Goal: Task Accomplishment & Management: Complete application form

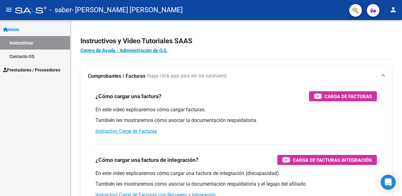
click at [39, 72] on span "Prestadores / Proveedores" at bounding box center [31, 70] width 57 height 7
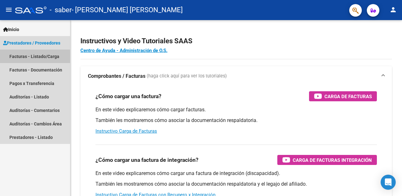
click at [40, 59] on link "Facturas - Listado/Carga" at bounding box center [35, 56] width 70 height 13
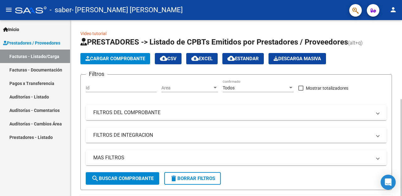
click at [396, 83] on div "Video tutorial PRESTADORES -> Listado de CPBTs Emitidos por Prestadores / Prove…" at bounding box center [236, 177] width 333 height 314
click at [114, 63] on button "Cargar Comprobante" at bounding box center [115, 58] width 70 height 11
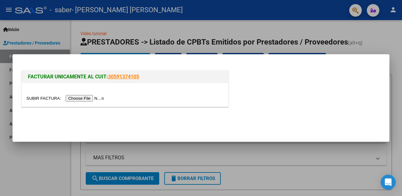
click at [87, 101] on input "file" at bounding box center [65, 98] width 79 height 7
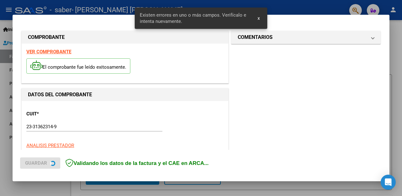
scroll to position [150, 0]
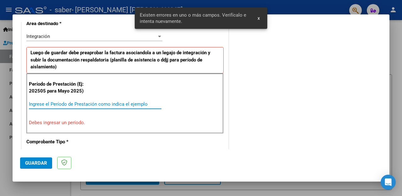
click at [83, 106] on input "Ingrese el Período de Prestación como indica el ejemplo" at bounding box center [95, 104] width 132 height 6
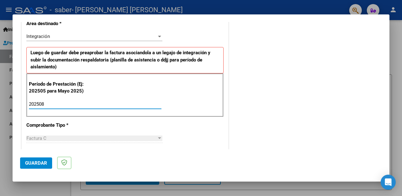
type input "202508"
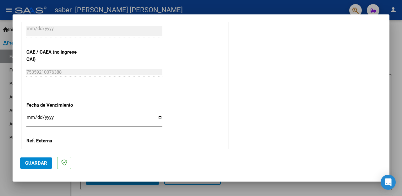
scroll to position [431, 0]
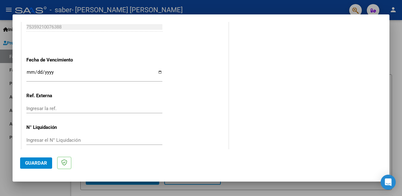
click at [156, 70] on input "Ingresar la fecha" at bounding box center [94, 75] width 136 height 10
type input "[DATE]"
click at [35, 164] on span "Guardar" at bounding box center [36, 163] width 22 height 6
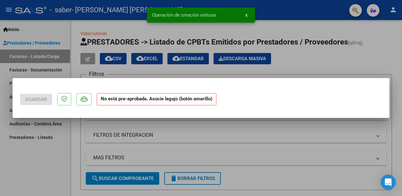
scroll to position [0, 0]
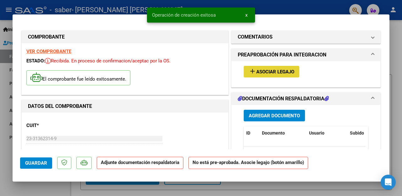
click at [277, 76] on button "add Asociar Legajo" at bounding box center [271, 72] width 56 height 12
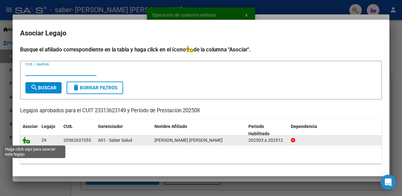
click at [27, 140] on icon at bounding box center [27, 140] width 8 height 7
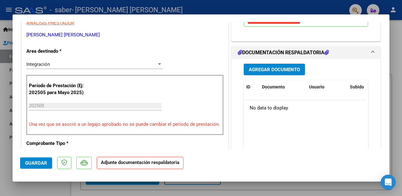
scroll to position [130, 0]
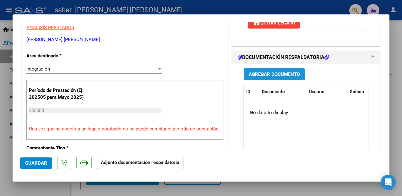
click at [260, 76] on span "Agregar Documento" at bounding box center [273, 75] width 51 height 6
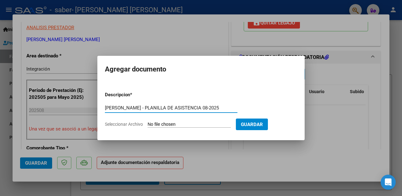
type input "ROA MAXIMO - PLANILLA DE ASISTENCIA 08-2025"
click at [193, 125] on input "Seleccionar Archivo" at bounding box center [188, 125] width 83 height 6
type input "C:\fakepath\ROA MAXIMO - PLANILLA DE ASISTENCIA 08-2025.pdf"
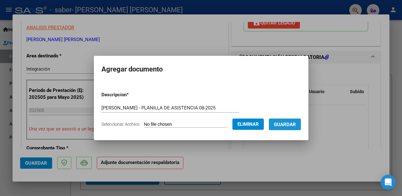
click at [285, 128] on button "Guardar" at bounding box center [285, 125] width 32 height 12
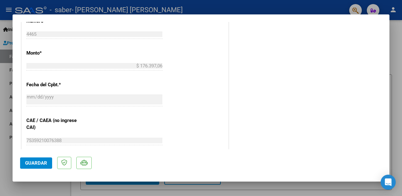
scroll to position [441, 0]
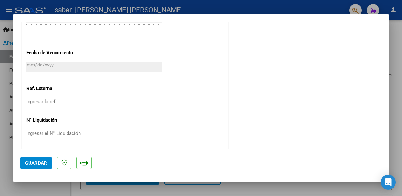
click at [43, 164] on span "Guardar" at bounding box center [36, 163] width 22 height 6
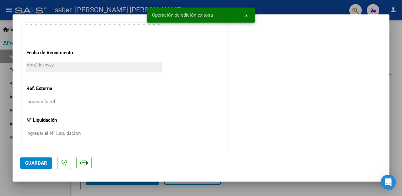
click at [396, 120] on div at bounding box center [201, 98] width 402 height 196
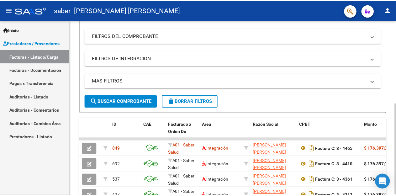
scroll to position [0, 0]
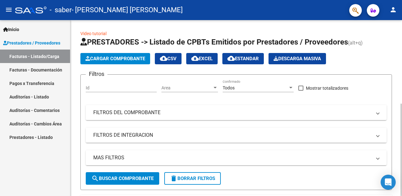
click at [396, 0] on html "menu - saber - KRUQUI LIONEL ROBERTO person Inicio Instructivos Contacto OS Pre…" at bounding box center [201, 98] width 402 height 196
click at [392, 14] on button "person" at bounding box center [393, 10] width 13 height 13
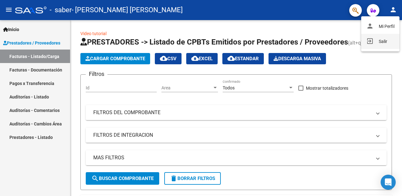
click at [382, 39] on button "exit_to_app Salir" at bounding box center [380, 41] width 38 height 15
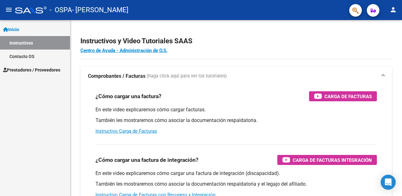
click at [26, 68] on span "Prestadores / Proveedores" at bounding box center [31, 70] width 57 height 7
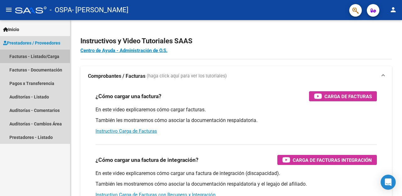
click at [35, 57] on link "Facturas - Listado/Carga" at bounding box center [35, 56] width 70 height 13
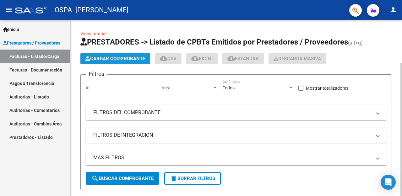
click at [112, 55] on button "Cargar Comprobante" at bounding box center [115, 58] width 70 height 11
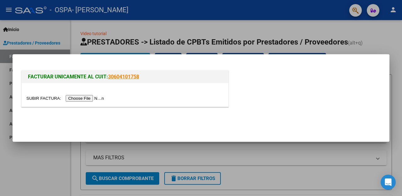
click at [93, 100] on input "file" at bounding box center [65, 98] width 79 height 7
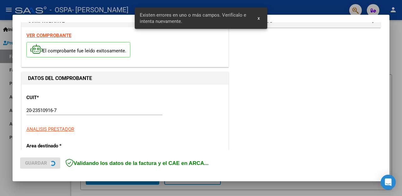
scroll to position [150, 0]
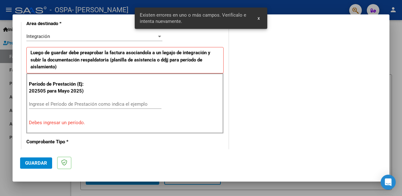
click at [98, 107] on div "Ingrese el Período de Prestación como indica el ejemplo" at bounding box center [95, 103] width 132 height 9
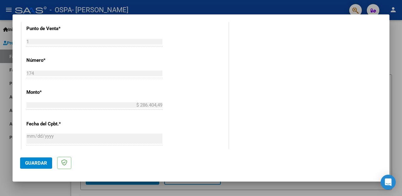
scroll to position [448, 0]
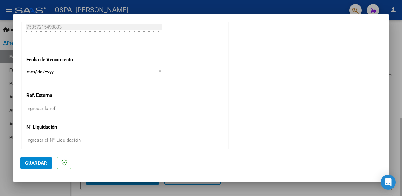
click at [396, 34] on div at bounding box center [201, 98] width 402 height 196
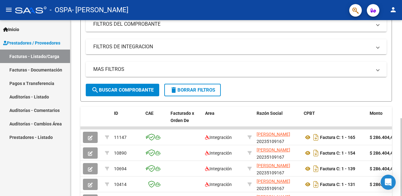
scroll to position [118, 0]
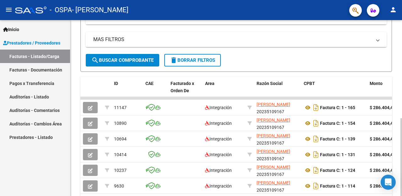
click at [396, 116] on div "Video tutorial PRESTADORES -> Listado de CPBTs Emitidos por Prestadores / Prove…" at bounding box center [236, 98] width 333 height 393
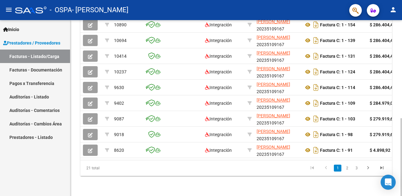
scroll to position [222, 0]
click at [396, 136] on div at bounding box center [401, 157] width 2 height 78
click at [367, 170] on icon "go to next page" at bounding box center [368, 169] width 8 height 8
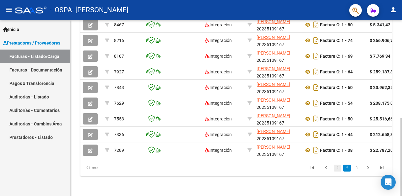
click at [339, 166] on link "1" at bounding box center [338, 168] width 8 height 7
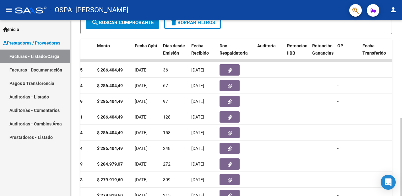
scroll to position [158, 0]
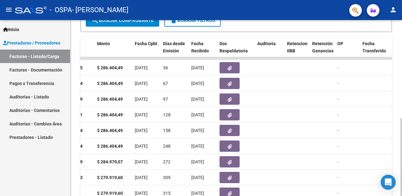
click at [396, 118] on div at bounding box center [401, 157] width 2 height 78
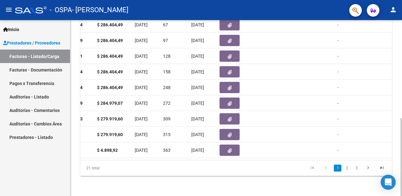
click at [396, 152] on div at bounding box center [401, 157] width 2 height 78
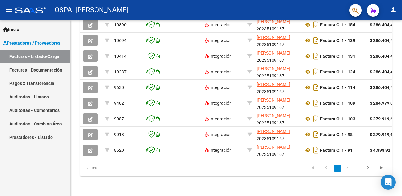
click at [40, 55] on link "Facturas - Listado/Carga" at bounding box center [35, 56] width 70 height 13
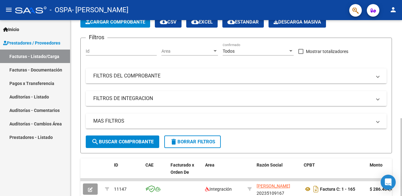
scroll to position [36, 0]
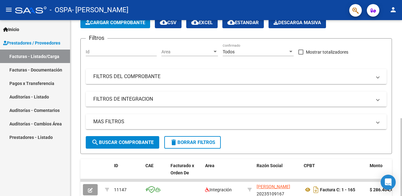
click at [396, 118] on div at bounding box center [401, 157] width 2 height 78
click at [114, 27] on button "Cargar Comprobante" at bounding box center [115, 22] width 70 height 11
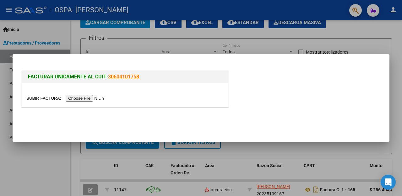
click at [83, 97] on input "file" at bounding box center [65, 98] width 79 height 7
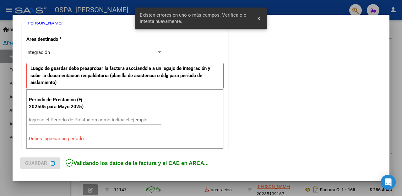
scroll to position [150, 0]
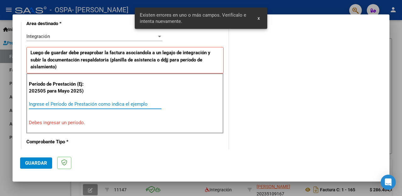
click at [78, 102] on input "Ingrese el Período de Prestación como indica el ejemplo" at bounding box center [95, 104] width 132 height 6
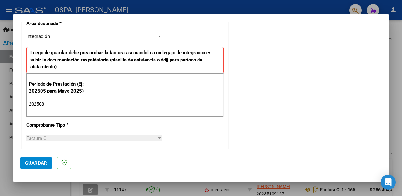
type input "202508"
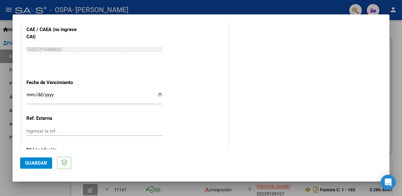
scroll to position [431, 0]
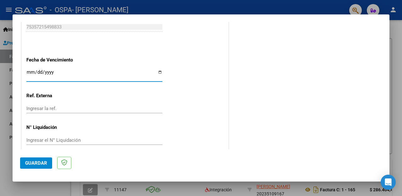
click at [59, 70] on input "Ingresar la fecha" at bounding box center [94, 75] width 136 height 10
click at [158, 70] on input "Ingresar la fecha" at bounding box center [94, 75] width 136 height 10
type input "[DATE]"
click at [37, 163] on span "Guardar" at bounding box center [36, 163] width 22 height 6
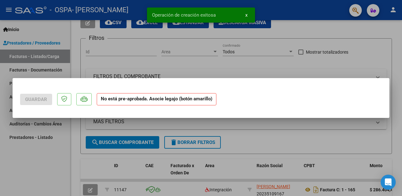
scroll to position [0, 0]
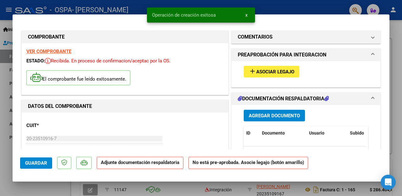
click at [254, 64] on div "add Asociar Legajo" at bounding box center [306, 71] width 134 height 21
click at [258, 75] on button "add Asociar Legajo" at bounding box center [271, 72] width 56 height 12
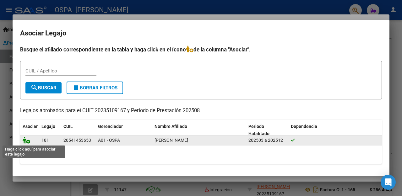
click at [25, 142] on icon at bounding box center [27, 140] width 8 height 7
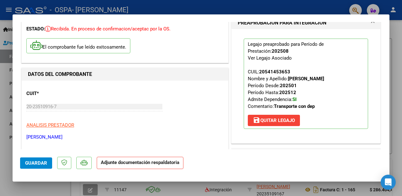
scroll to position [147, 0]
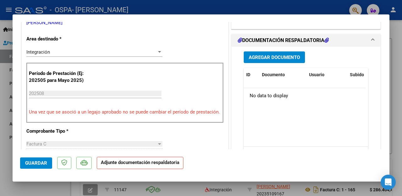
click at [275, 59] on span "Agregar Documento" at bounding box center [273, 58] width 51 height 6
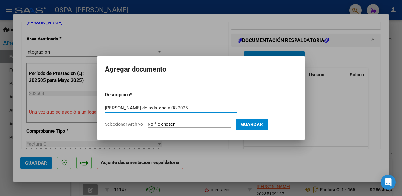
type input "[PERSON_NAME] de asistencia 08-2025"
click at [156, 126] on input "Seleccionar Archivo" at bounding box center [188, 125] width 83 height 6
type input "C:\fakepath\[PERSON_NAME] - PLANILLA DE ASISTENCIA 08-2025.pdf"
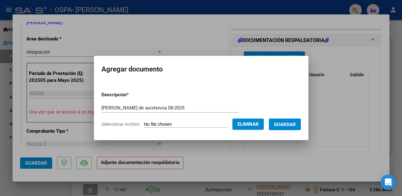
click at [284, 123] on span "Guardar" at bounding box center [285, 125] width 22 height 6
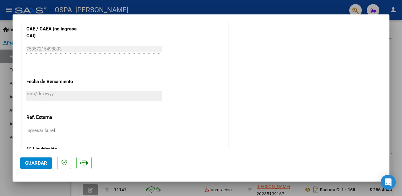
scroll to position [441, 0]
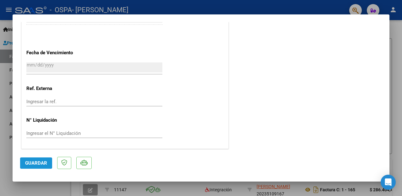
click at [23, 163] on button "Guardar" at bounding box center [36, 163] width 32 height 11
click at [396, 56] on div at bounding box center [201, 98] width 402 height 196
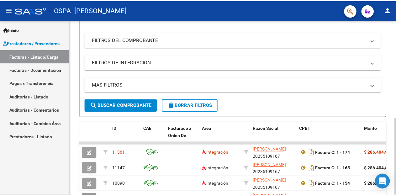
scroll to position [81, 0]
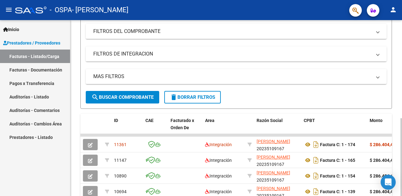
click at [396, 118] on div at bounding box center [401, 157] width 2 height 78
click at [391, 8] on mat-icon "person" at bounding box center [393, 10] width 8 height 8
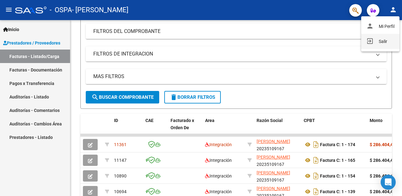
click at [384, 43] on button "exit_to_app Salir" at bounding box center [380, 41] width 38 height 15
